Goal: Information Seeking & Learning: Learn about a topic

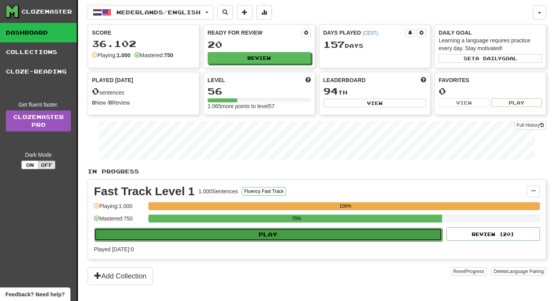
click at [242, 236] on button "Play" at bounding box center [268, 234] width 348 height 13
select select "**"
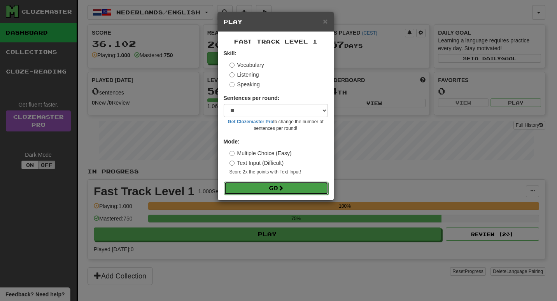
click at [281, 188] on span at bounding box center [280, 187] width 5 height 5
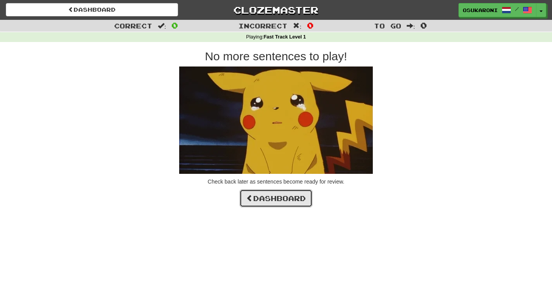
click at [271, 206] on link "Dashboard" at bounding box center [275, 199] width 73 height 18
